Goal: Understand process/instructions: Learn how to perform a task or action

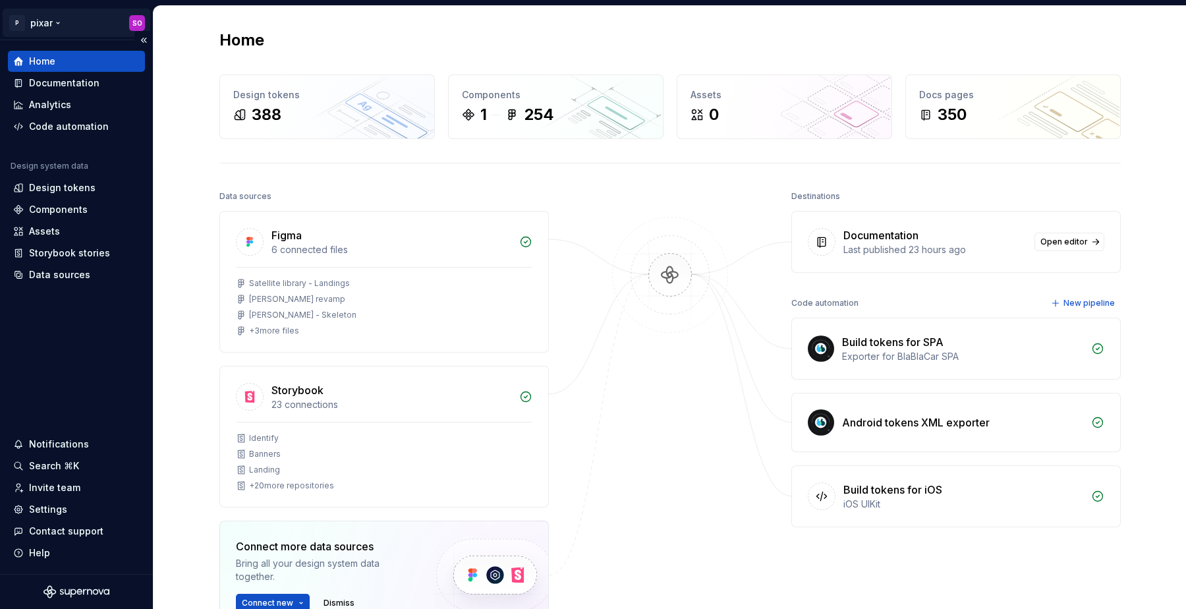
click at [47, 24] on html "P pixar SO Home Documentation Analytics Code automation Design system data Desi…" at bounding box center [593, 304] width 1186 height 609
click at [68, 361] on html "P pixar SO Home Documentation Analytics Code automation Design system data Desi…" at bounding box center [593, 304] width 1186 height 609
click at [53, 97] on div "Analytics" at bounding box center [76, 104] width 137 height 21
click at [53, 84] on div "Documentation" at bounding box center [64, 82] width 71 height 13
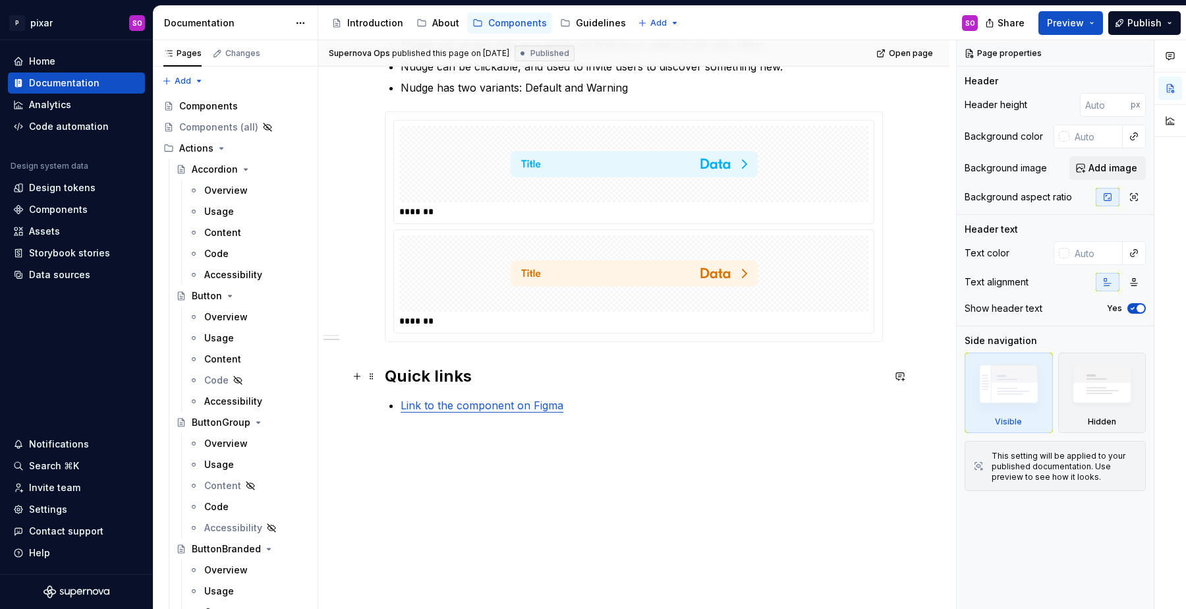
scroll to position [736, 0]
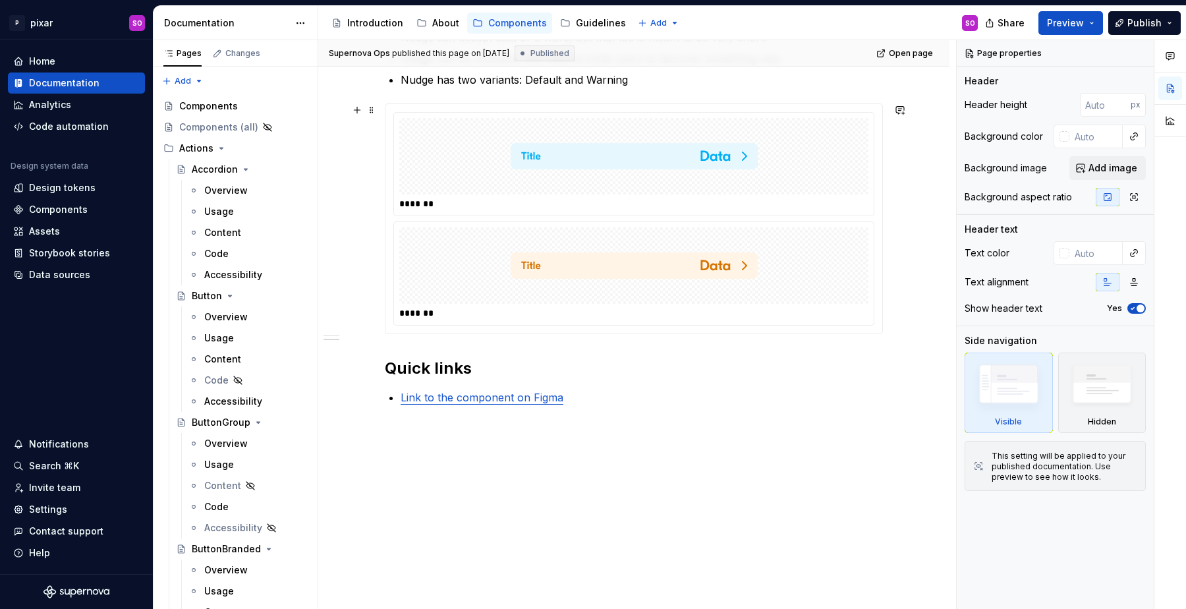
click at [792, 151] on div at bounding box center [633, 156] width 469 height 76
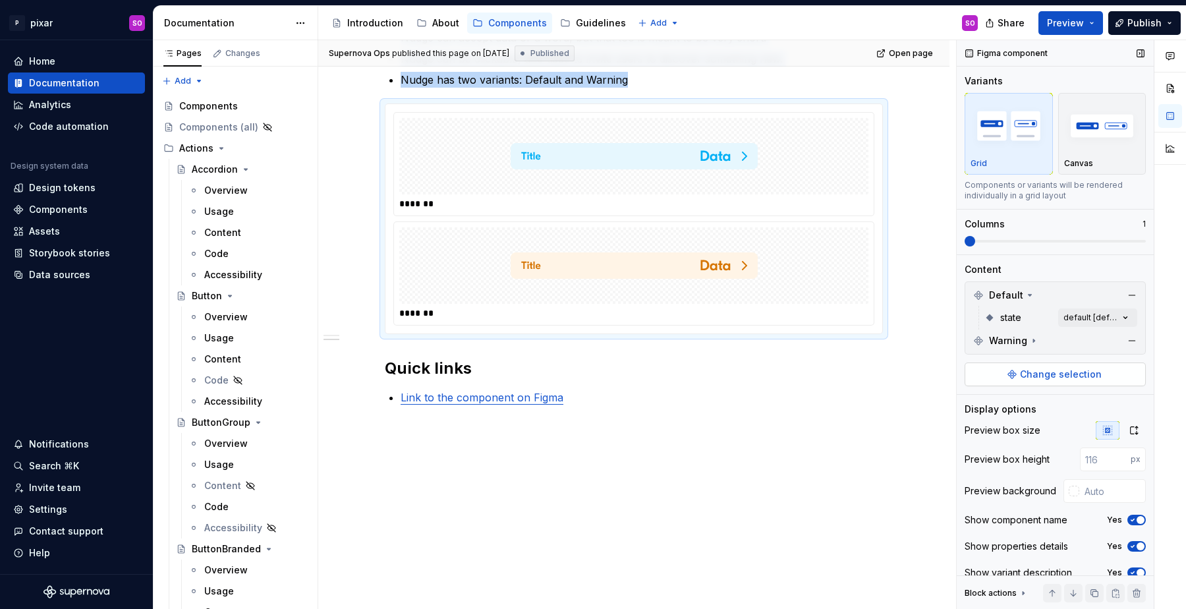
click at [1065, 370] on span "Change selection" at bounding box center [1061, 374] width 82 height 13
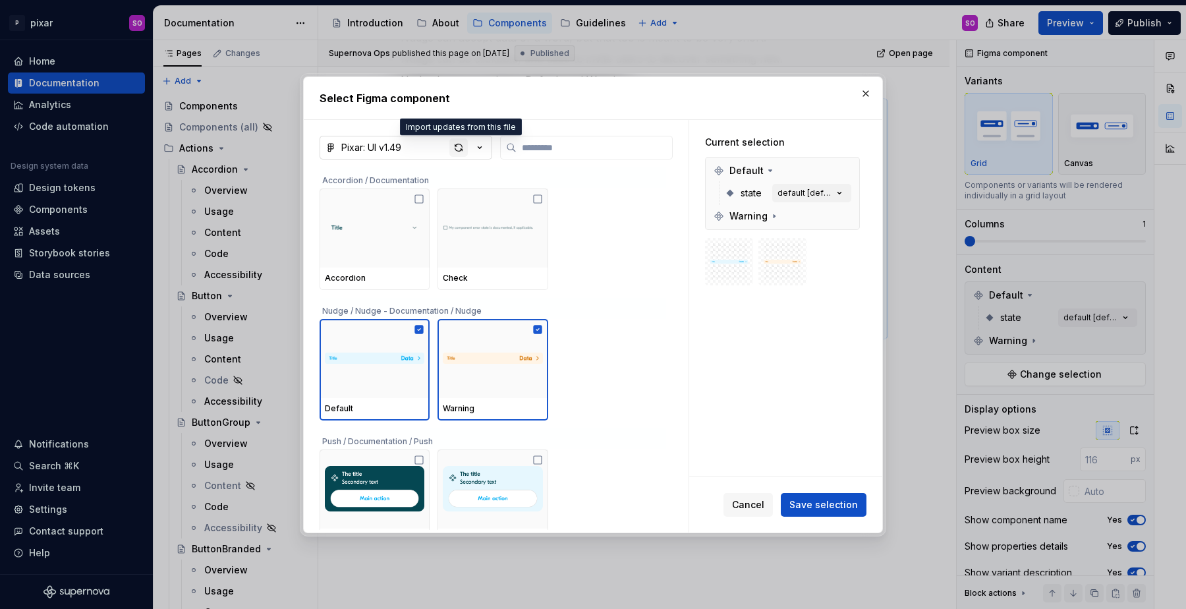
click at [463, 151] on div "button" at bounding box center [459, 147] width 18 height 18
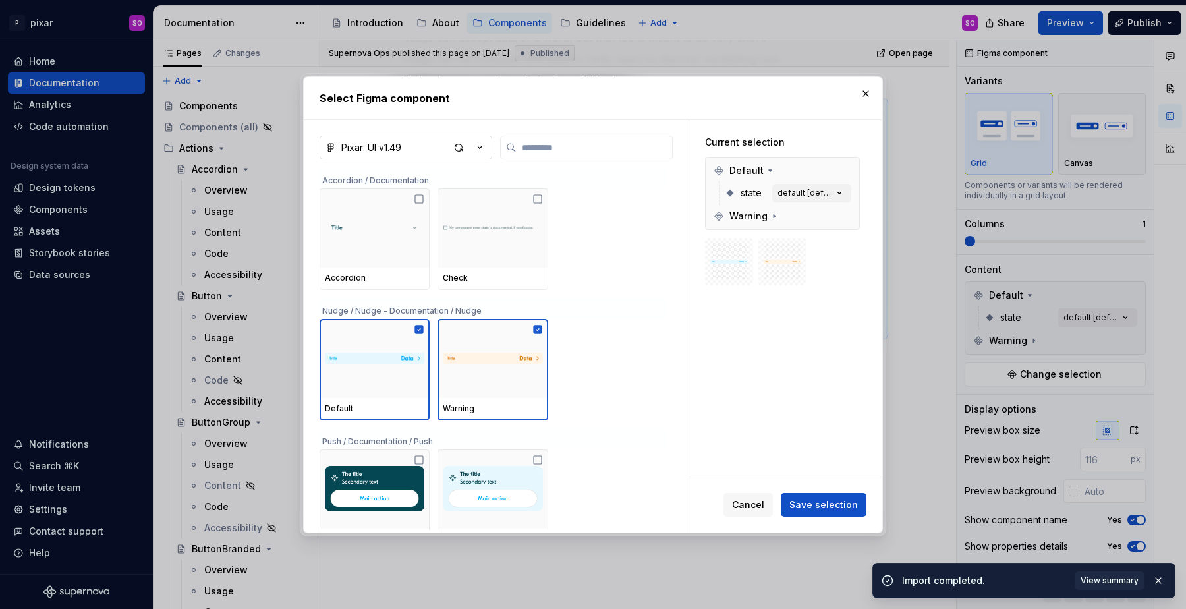
click at [415, 145] on button "Pixar: UI v1.49" at bounding box center [406, 148] width 173 height 24
click at [443, 119] on div "Select Figma component Pixar: UI v1.49 Accordion / Documentation Accordion Chec…" at bounding box center [593, 304] width 1186 height 609
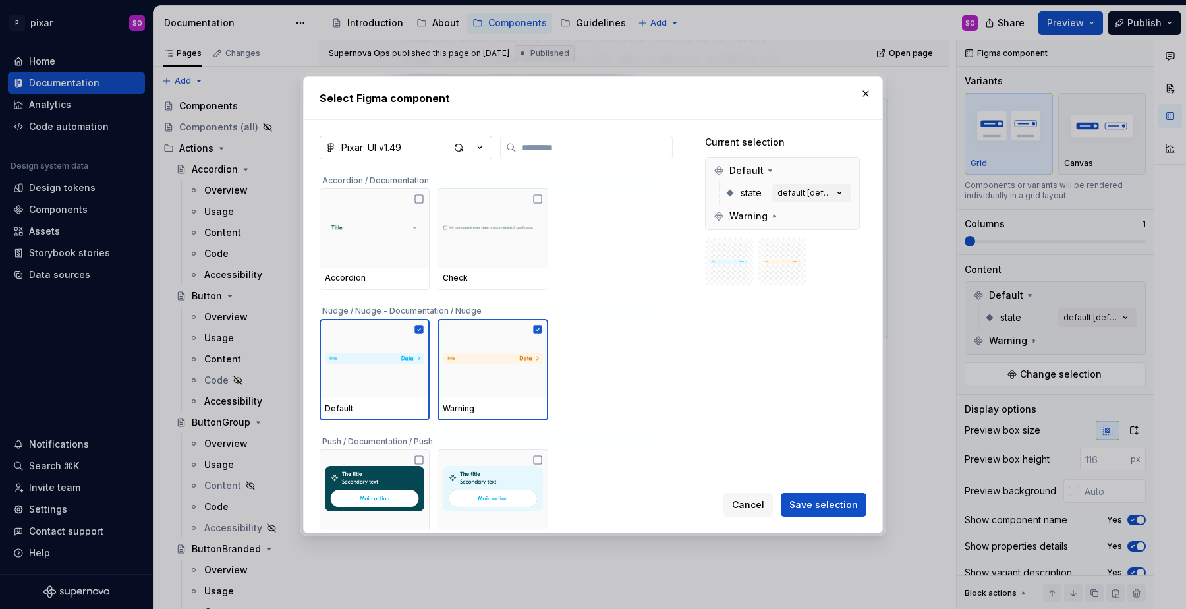
click at [384, 145] on div "Pixar: UI v1.49" at bounding box center [371, 147] width 60 height 13
click at [581, 100] on div "Select Figma component Pixar: UI v1.49 Accordion / Documentation Accordion Chec…" at bounding box center [593, 304] width 1186 height 609
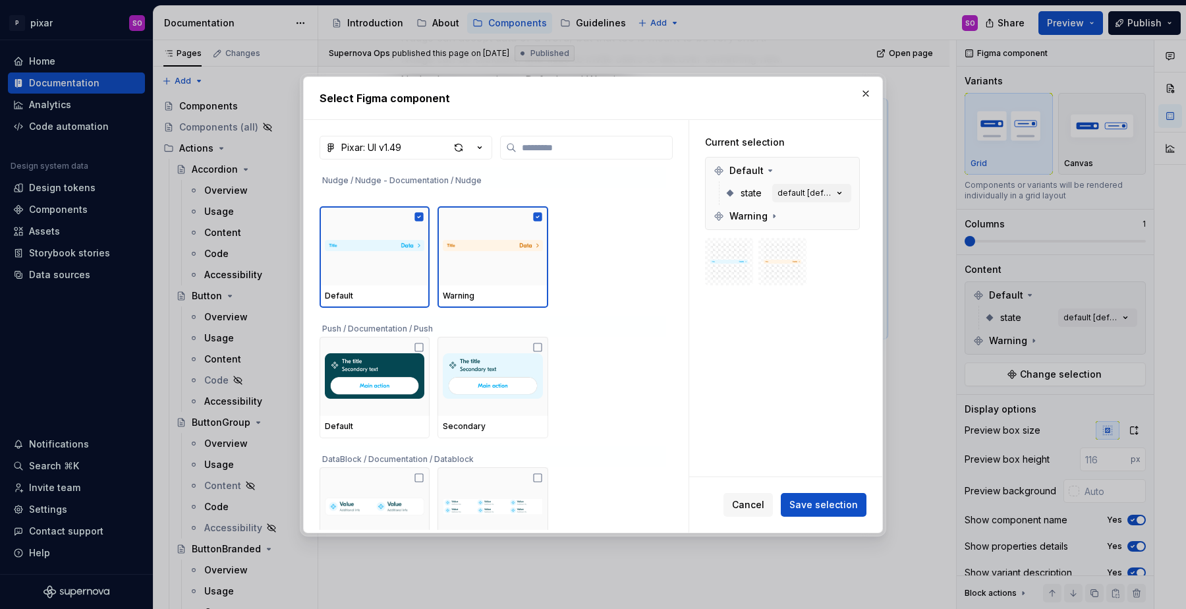
scroll to position [0, 0]
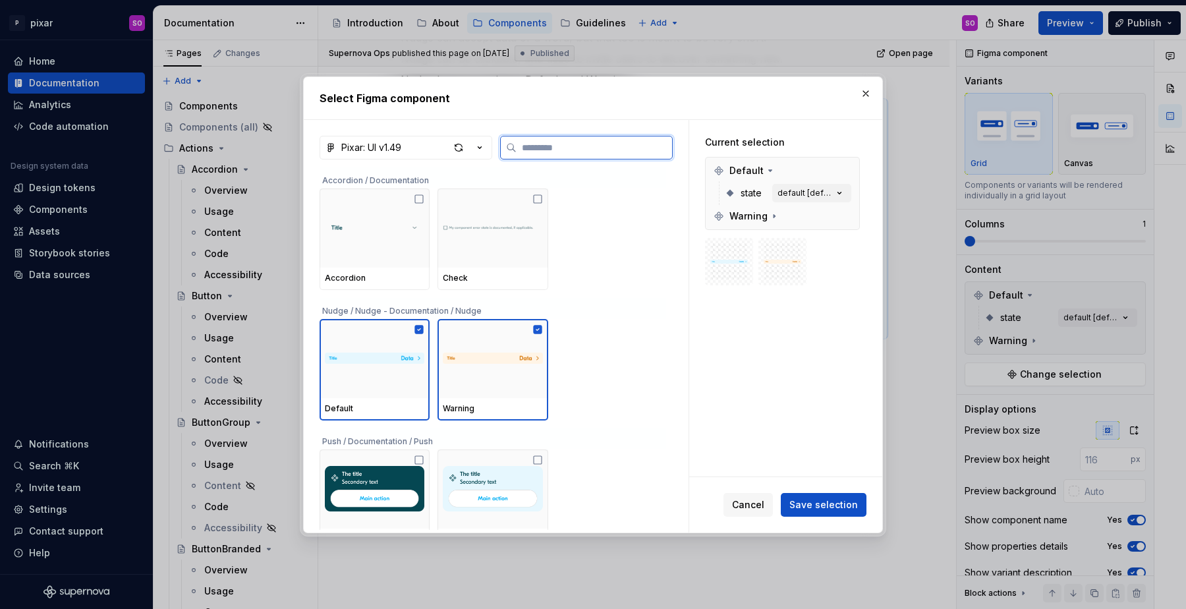
type textarea "*"
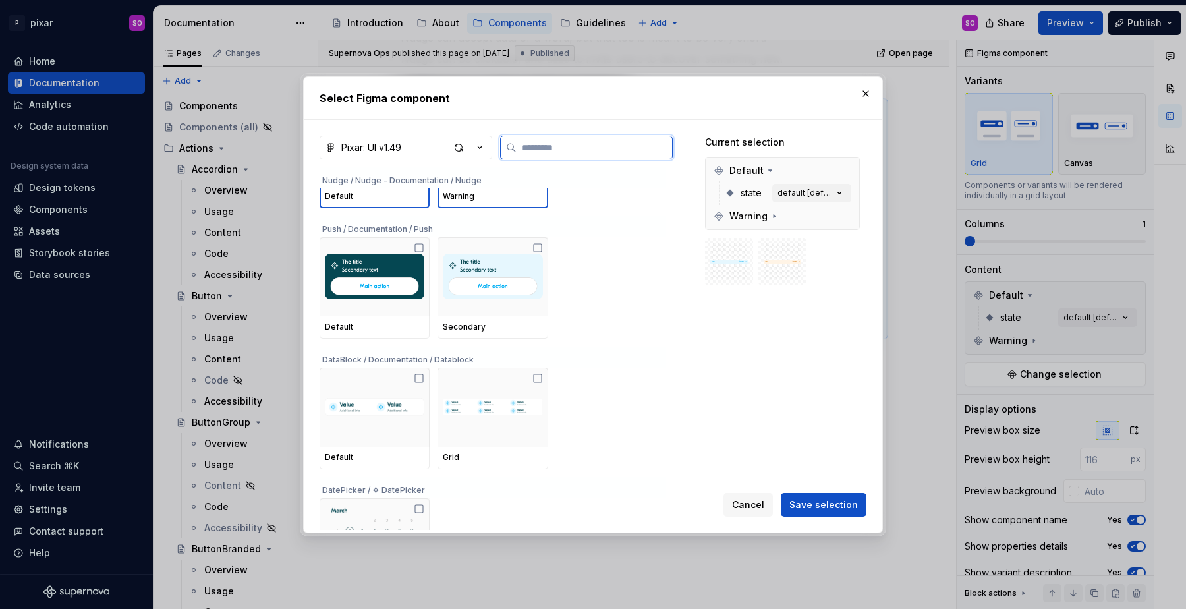
scroll to position [211, 0]
